Goal: Task Accomplishment & Management: Use online tool/utility

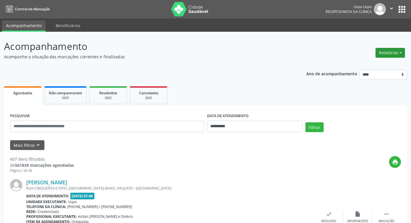
click at [387, 50] on button "Relatórios" at bounding box center [389, 53] width 29 height 10
click at [373, 67] on link "Agendamentos" at bounding box center [374, 65] width 62 height 8
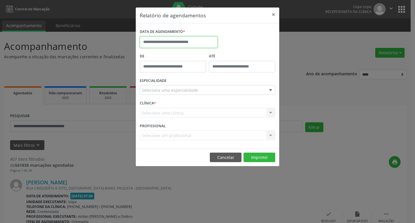
click at [165, 44] on input "text" at bounding box center [179, 42] width 78 height 12
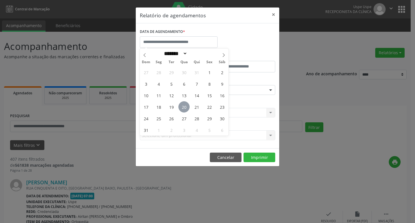
click at [184, 110] on span "20" at bounding box center [183, 106] width 11 height 11
type input "**********"
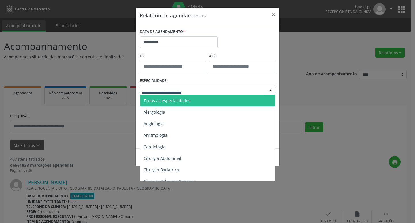
click at [185, 99] on span "Todas as especialidades" at bounding box center [167, 100] width 47 height 5
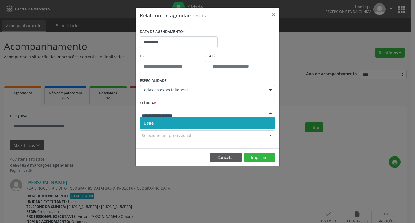
drag, startPoint x: 168, startPoint y: 123, endPoint x: 172, endPoint y: 117, distance: 6.9
click at [171, 118] on span "Uspe" at bounding box center [207, 123] width 135 height 12
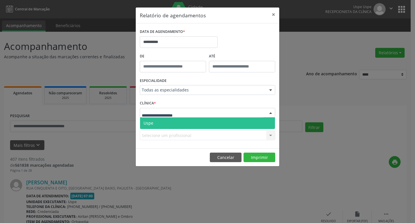
drag, startPoint x: 174, startPoint y: 120, endPoint x: 172, endPoint y: 125, distance: 5.6
click at [174, 120] on span "Uspe" at bounding box center [207, 123] width 135 height 12
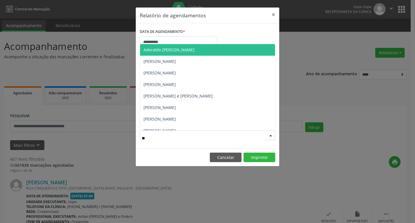
type input "***"
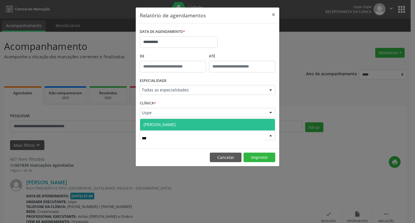
click at [157, 122] on span "[PERSON_NAME]" at bounding box center [160, 124] width 32 height 5
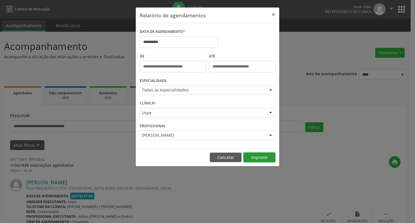
click at [269, 159] on button "Imprimir" at bounding box center [260, 157] width 32 height 10
